Goal: Transaction & Acquisition: Purchase product/service

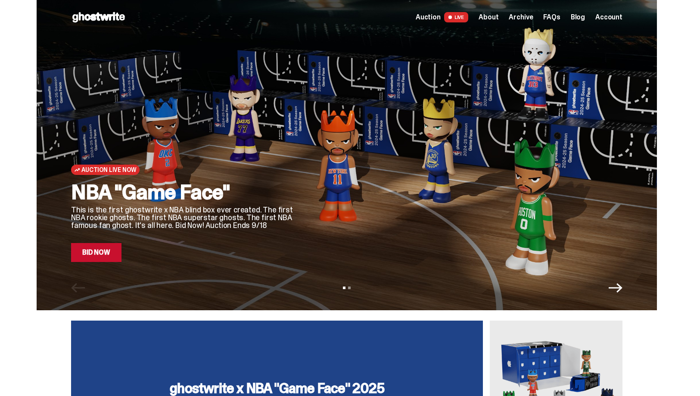
click at [110, 250] on link "Bid Now" at bounding box center [96, 252] width 50 height 19
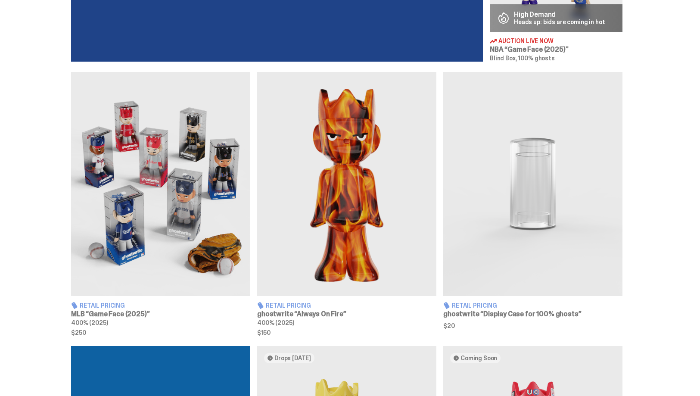
scroll to position [516, 0]
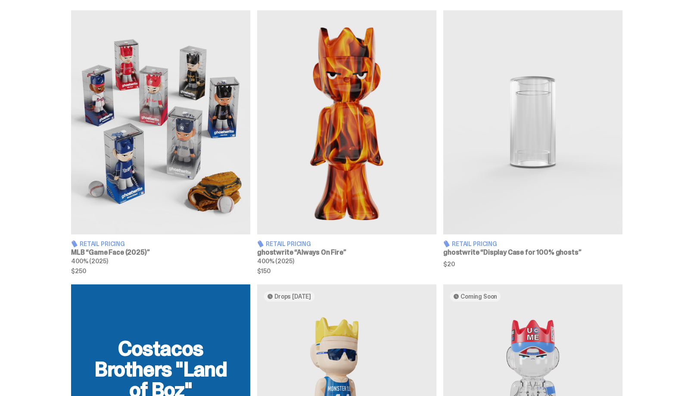
click at [305, 192] on img at bounding box center [346, 122] width 179 height 224
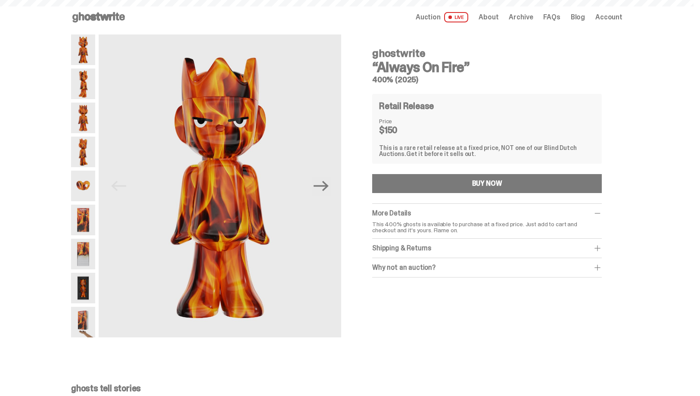
scroll to position [516, 0]
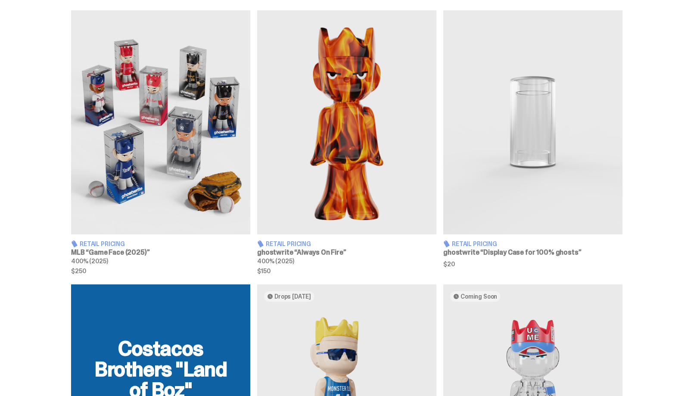
click at [128, 173] on img at bounding box center [160, 122] width 179 height 224
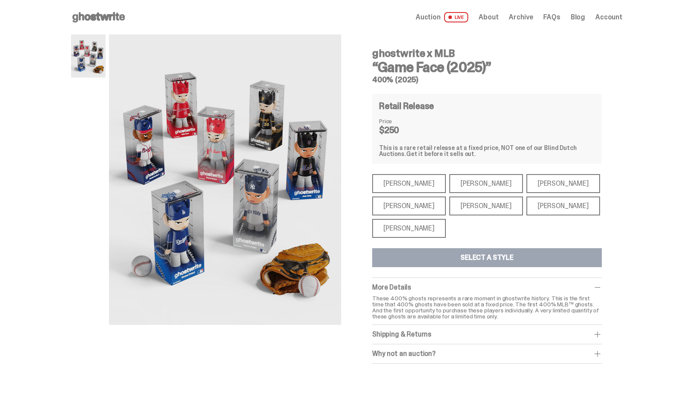
click at [403, 180] on div "[PERSON_NAME]" at bounding box center [409, 183] width 74 height 19
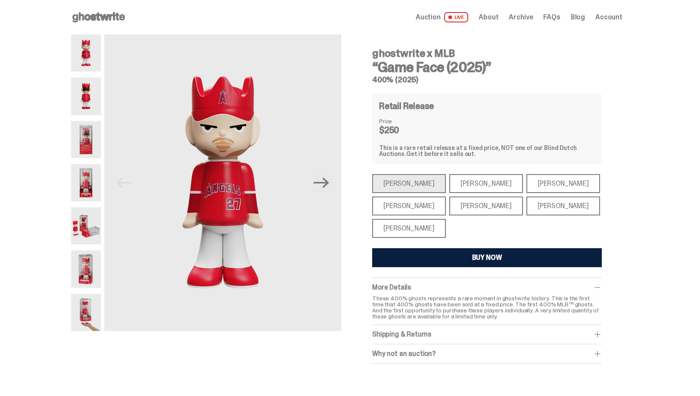
click at [461, 186] on div "[PERSON_NAME]" at bounding box center [486, 183] width 74 height 19
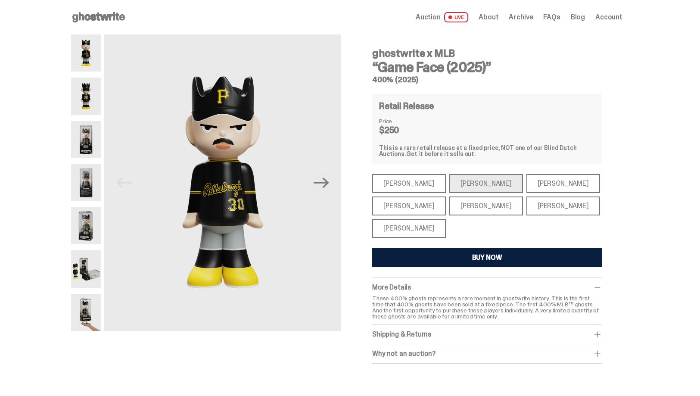
click at [527, 180] on div "[PERSON_NAME]" at bounding box center [564, 183] width 74 height 19
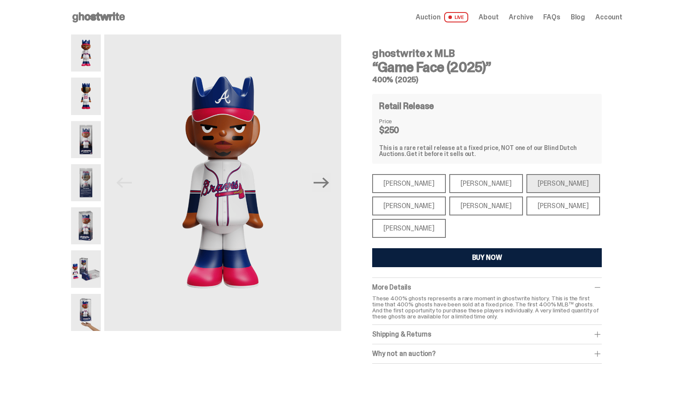
click at [527, 204] on div "[PERSON_NAME]" at bounding box center [564, 205] width 74 height 19
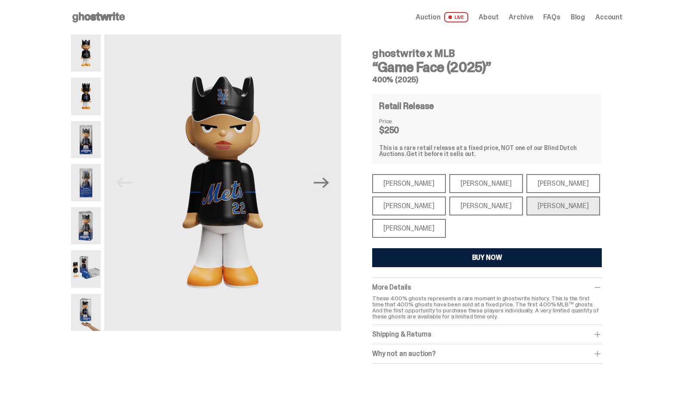
click at [466, 211] on div "[PERSON_NAME]" at bounding box center [486, 205] width 74 height 19
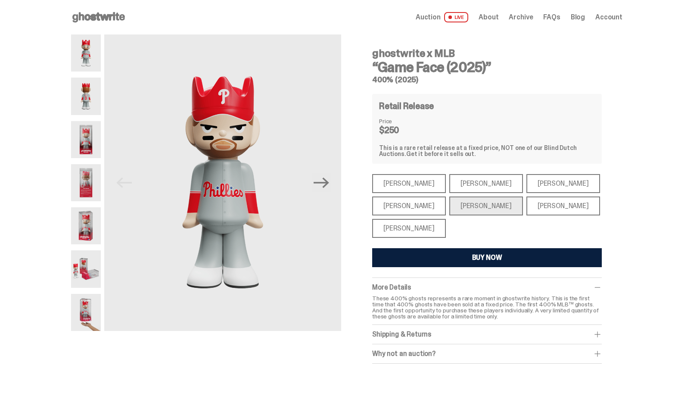
click at [401, 201] on div "[PERSON_NAME]" at bounding box center [409, 205] width 74 height 19
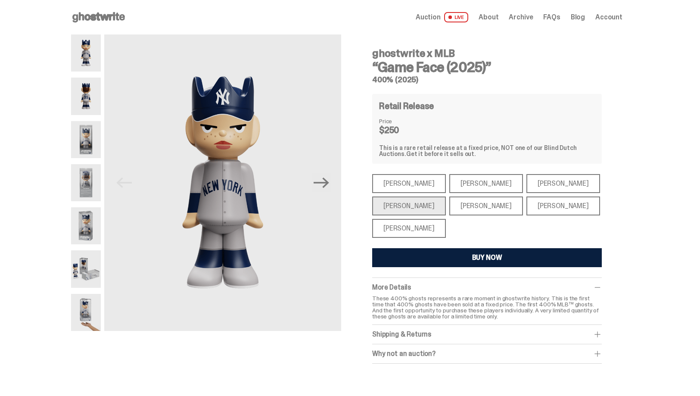
click at [393, 222] on div "[PERSON_NAME]" at bounding box center [409, 228] width 74 height 19
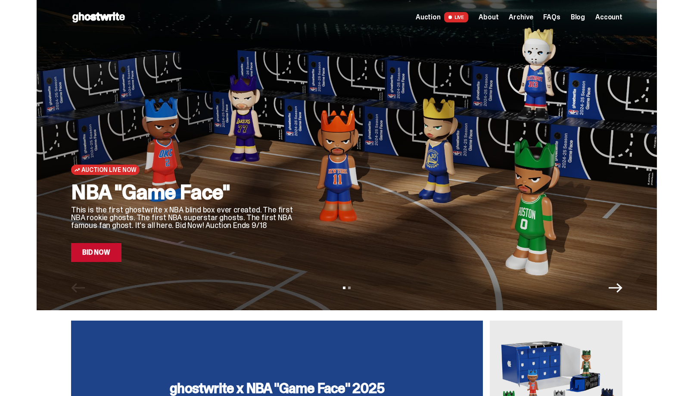
click at [87, 259] on link "Bid Now" at bounding box center [96, 252] width 50 height 19
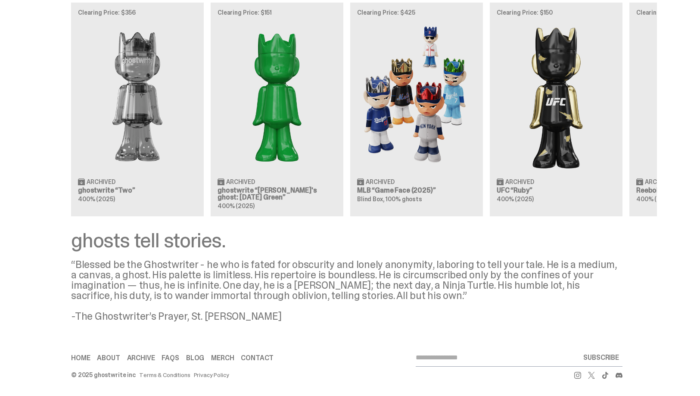
scroll to position [966, 0]
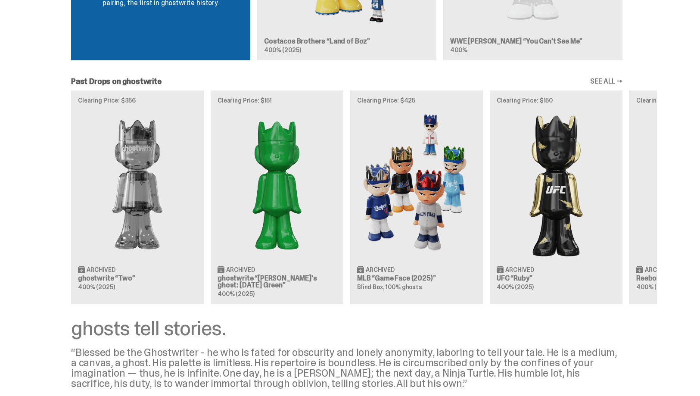
click at [611, 79] on link "SEE ALL →" at bounding box center [606, 81] width 32 height 7
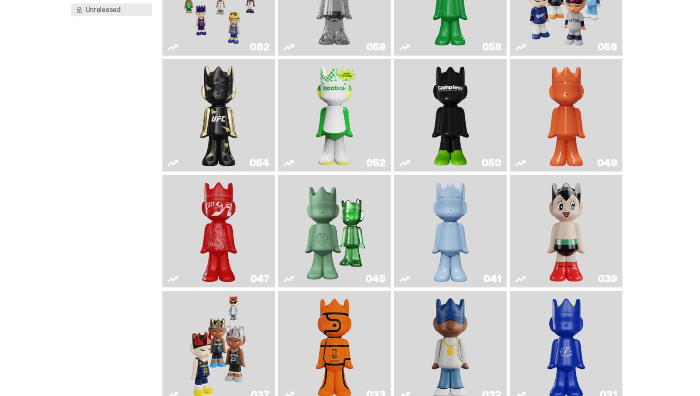
scroll to position [374, 0]
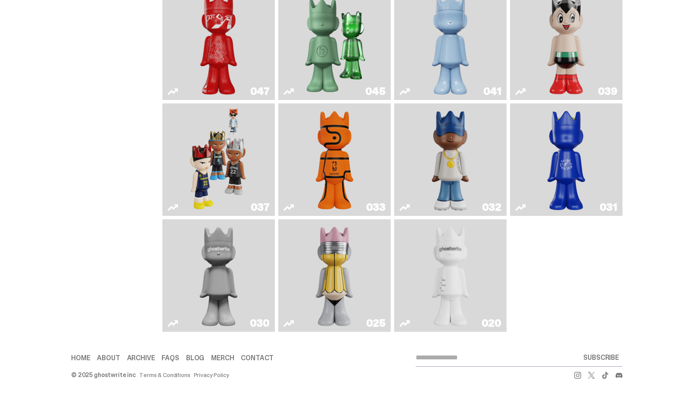
click at [224, 151] on img "Game Face (2024)" at bounding box center [218, 160] width 59 height 106
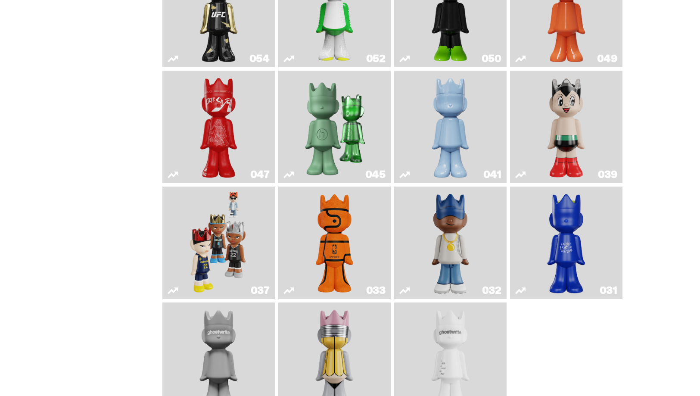
scroll to position [97, 0]
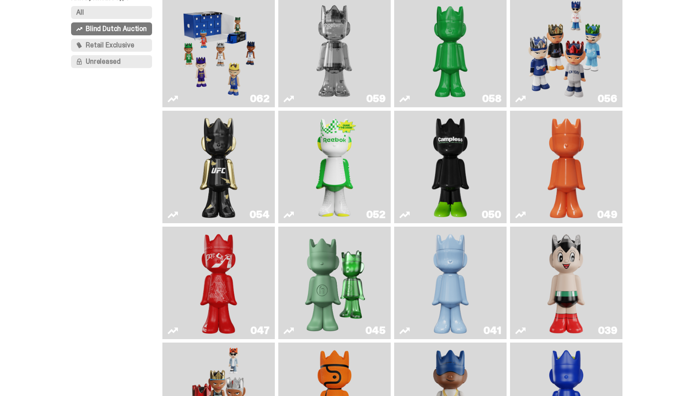
click at [562, 54] on img "Game Face (2025)" at bounding box center [566, 51] width 84 height 106
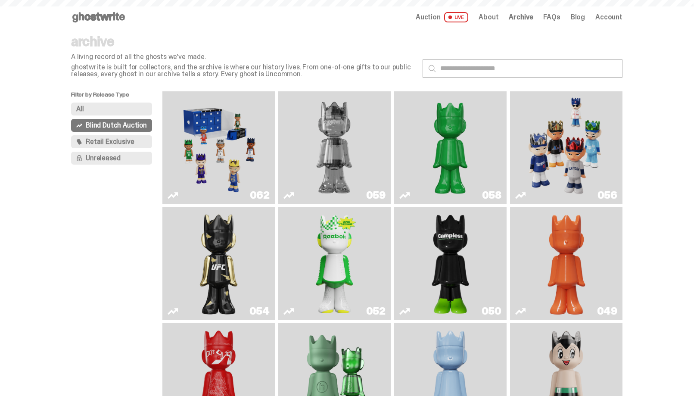
scroll to position [97, 0]
